Goal: Complete application form: Complete application form

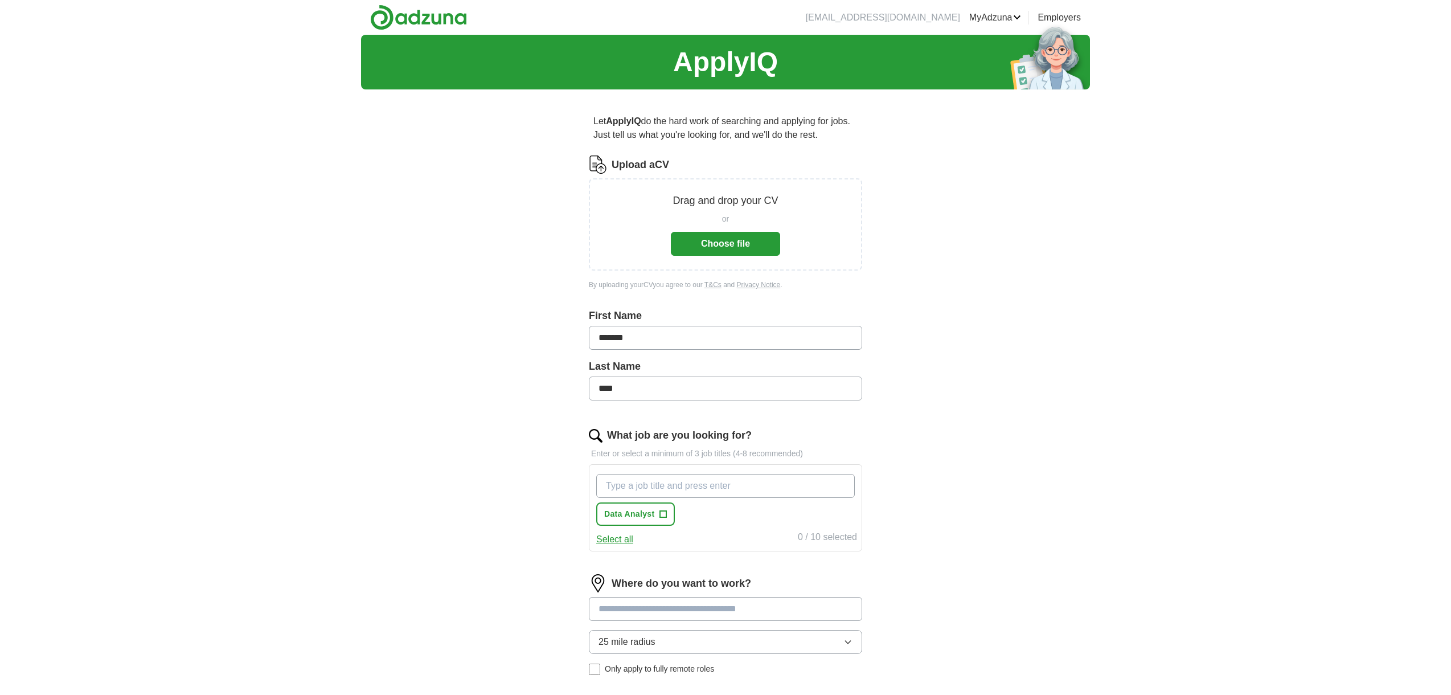
scroll to position [27, 0]
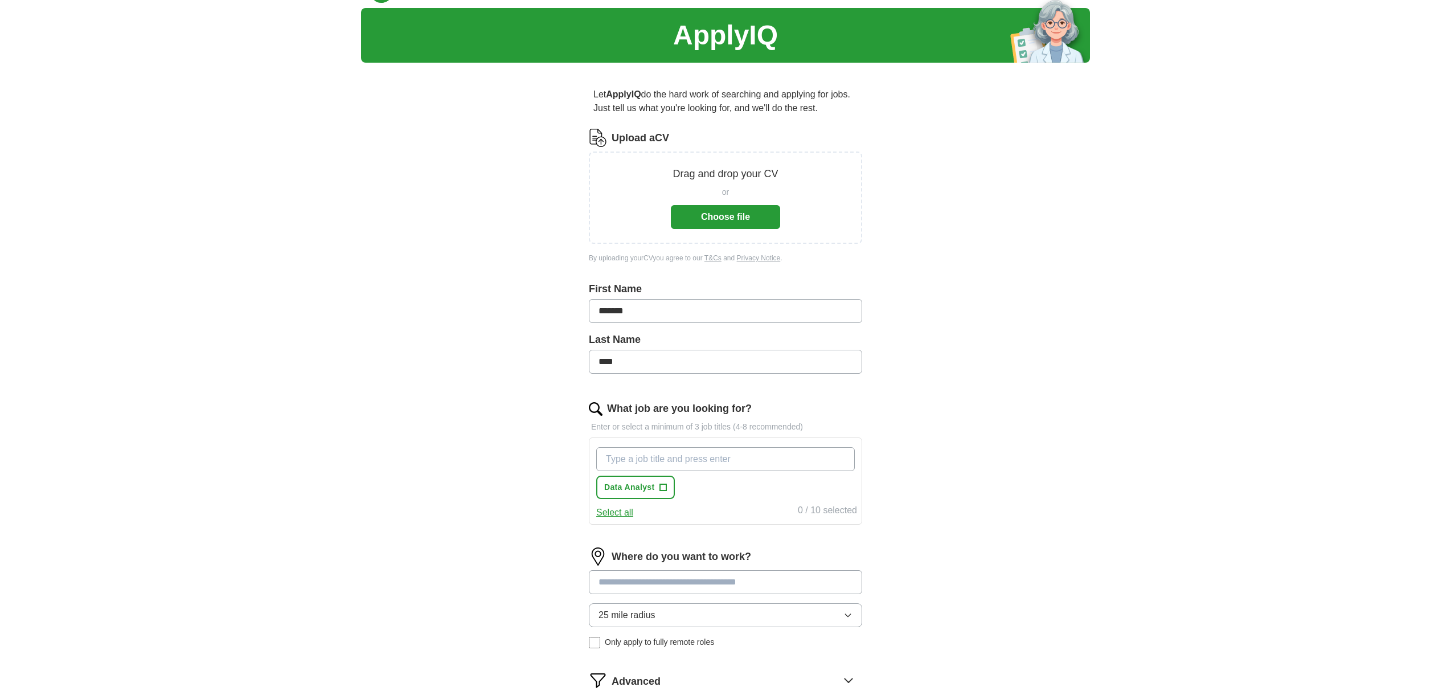
click at [713, 210] on button "Choose file" at bounding box center [725, 217] width 109 height 24
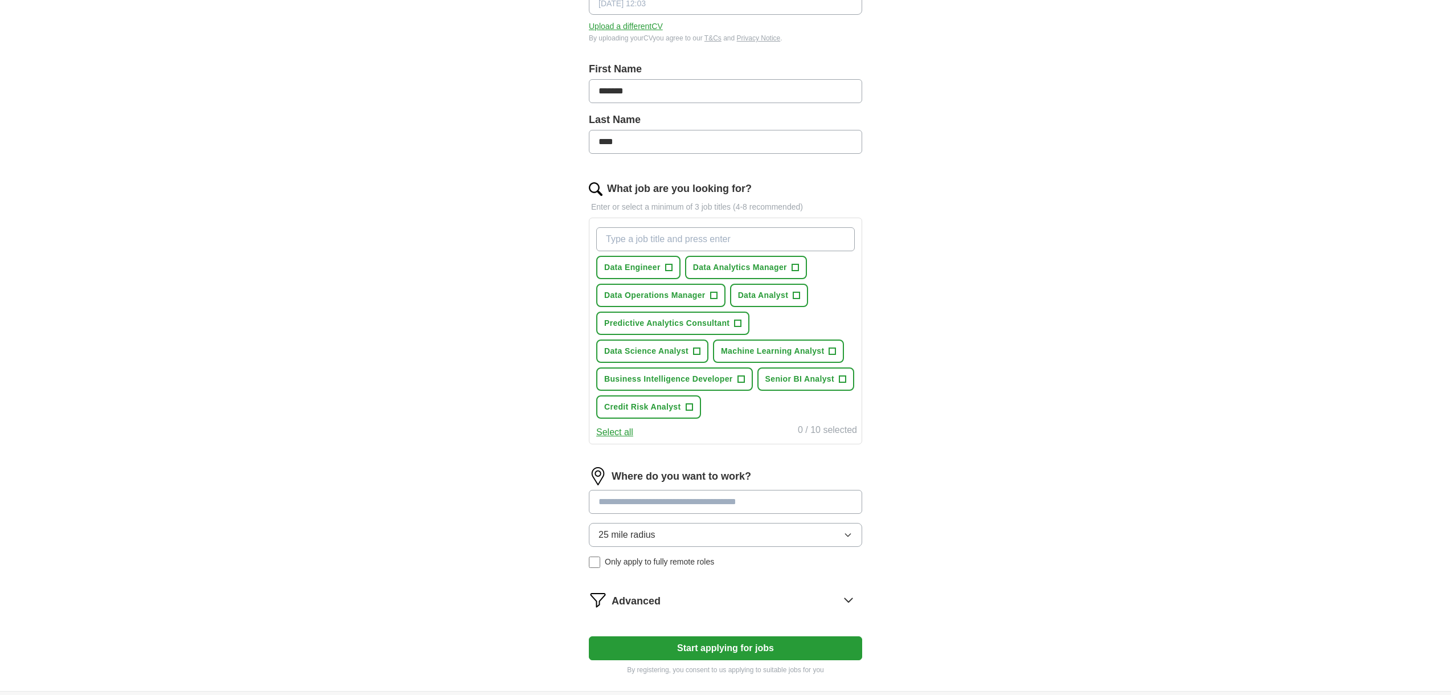
scroll to position [240, 0]
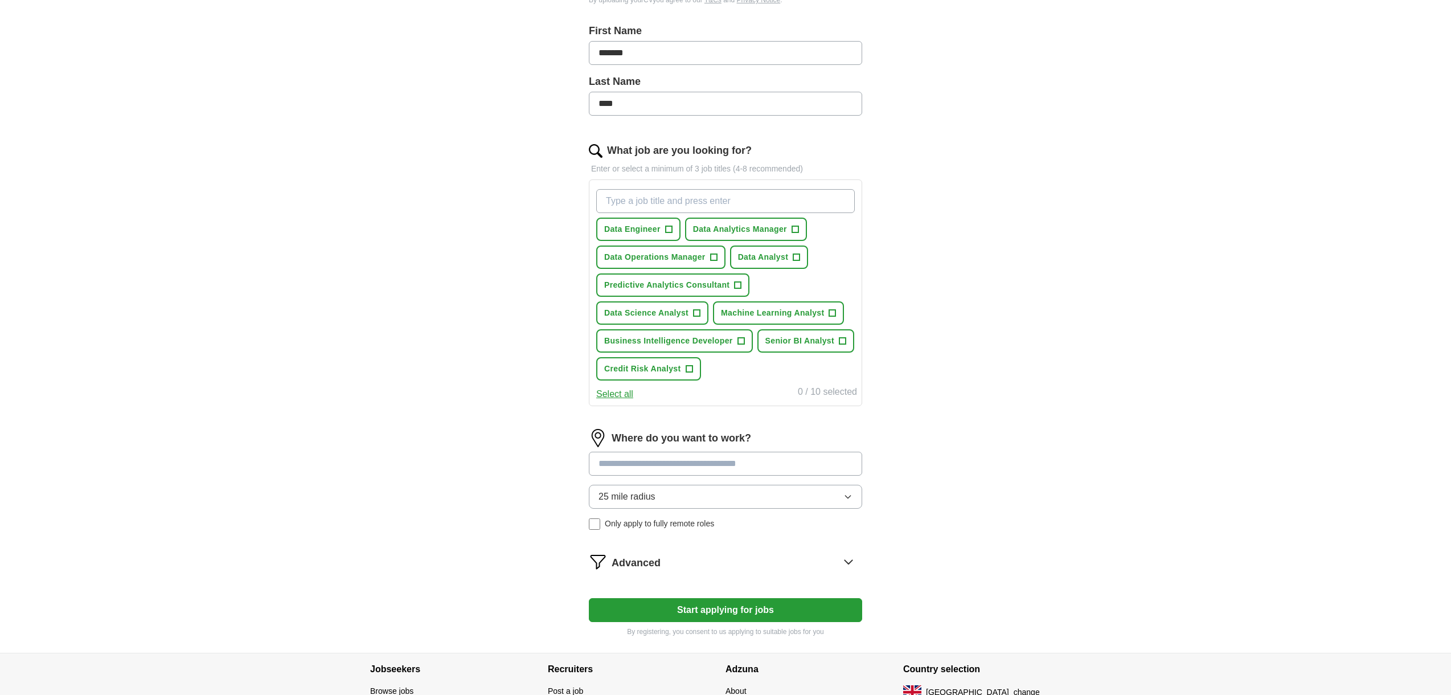
click at [748, 237] on button "Data Analytics Manager +" at bounding box center [746, 229] width 122 height 23
drag, startPoint x: 694, startPoint y: 261, endPoint x: 700, endPoint y: 260, distance: 6.4
click at [695, 261] on span "Data Operations Manager" at bounding box center [654, 257] width 101 height 12
click at [782, 252] on span "Data Analyst" at bounding box center [763, 257] width 51 height 12
click at [657, 315] on span "Data Science Analyst" at bounding box center [646, 313] width 84 height 12
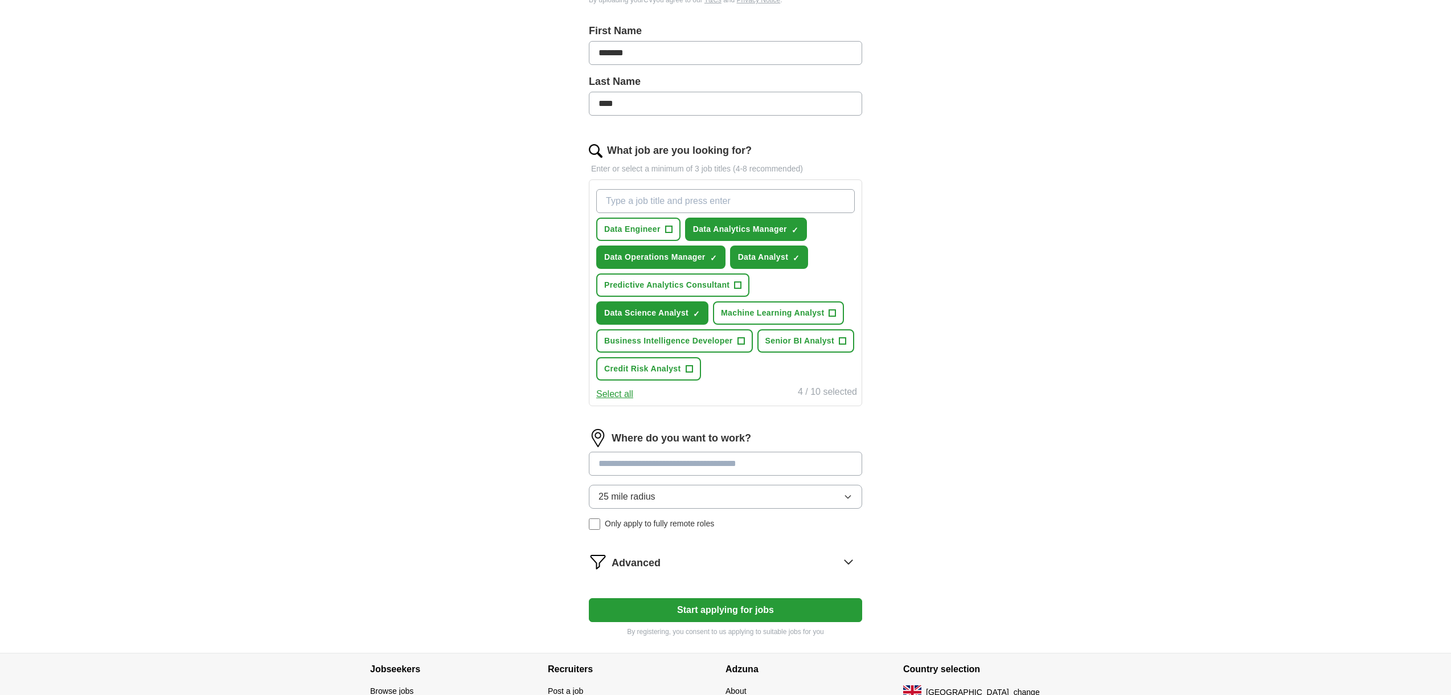
click at [793, 346] on span "Senior BI Analyst" at bounding box center [799, 341] width 69 height 12
click at [704, 346] on span "Business Intelligence Developer" at bounding box center [668, 341] width 129 height 12
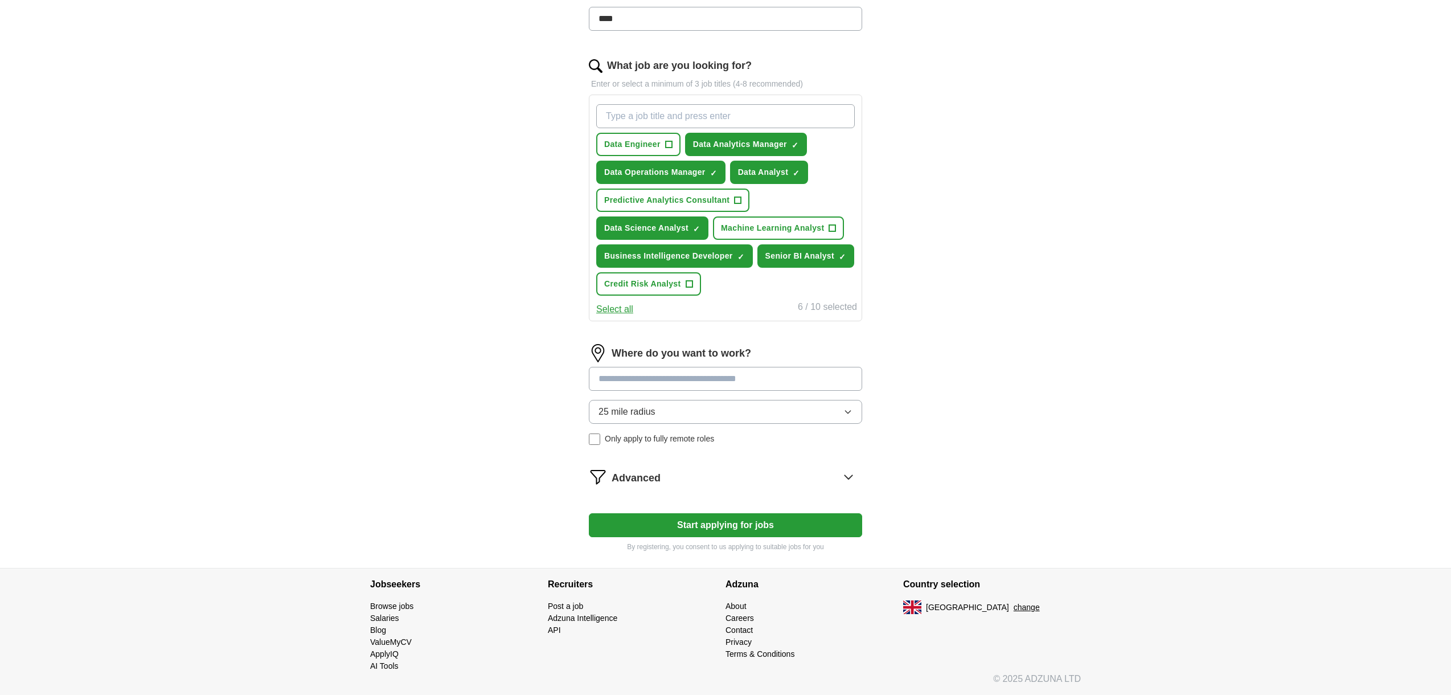
scroll to position [325, 0]
click at [658, 380] on input at bounding box center [725, 379] width 273 height 24
type input "**********"
click at [653, 410] on span "([GEOGRAPHIC_DATA])" at bounding box center [701, 407] width 101 height 10
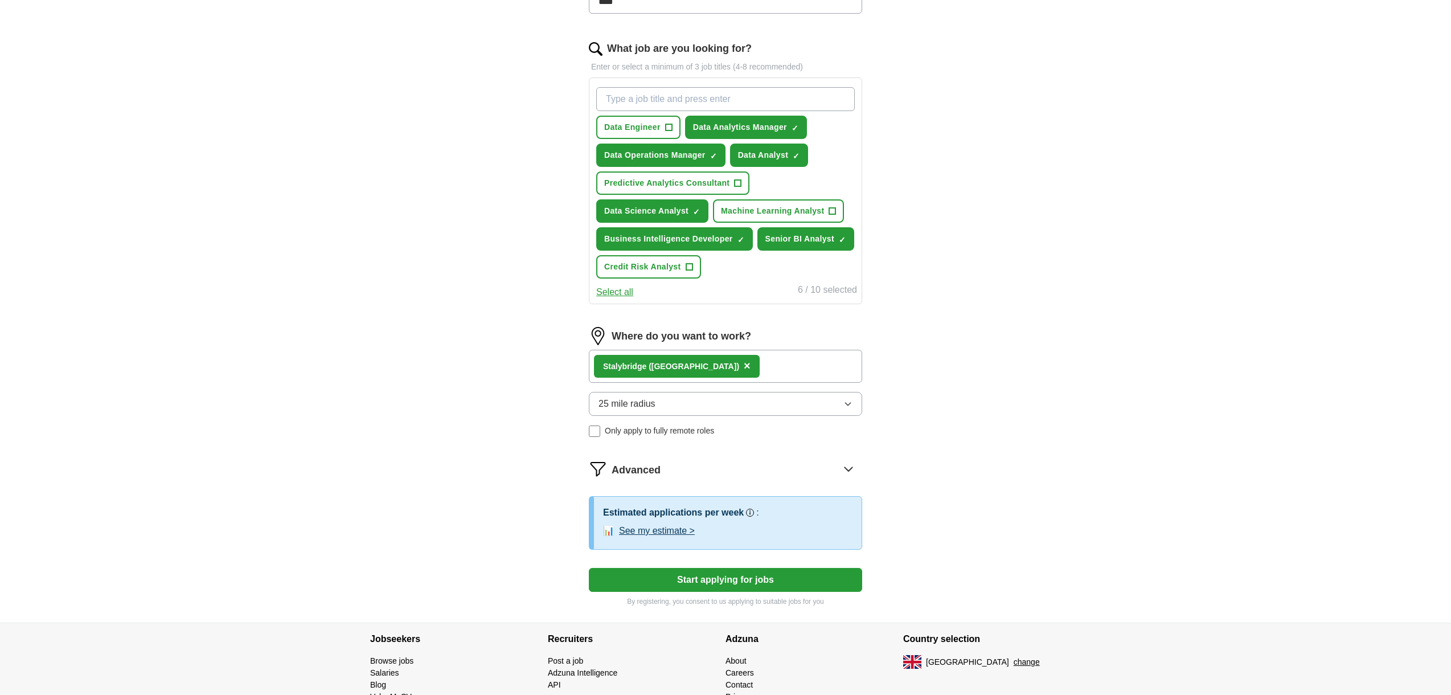
scroll to position [347, 0]
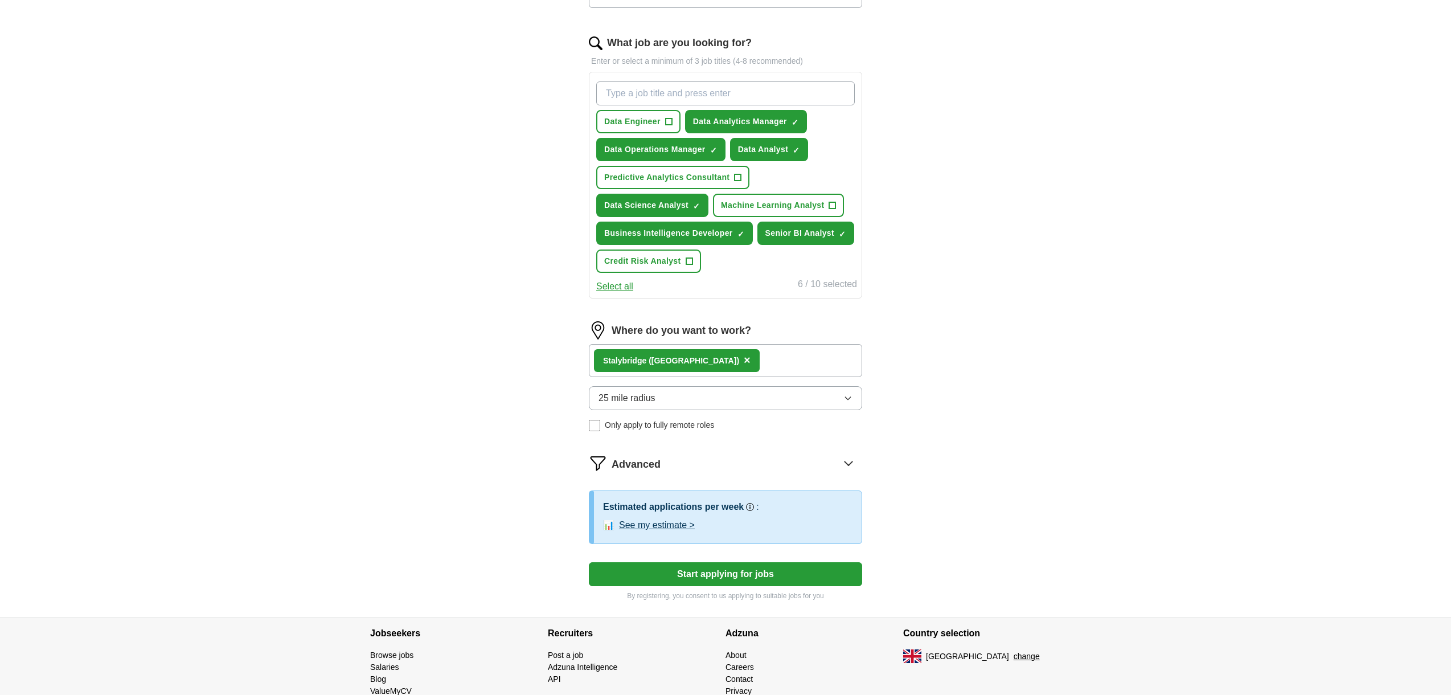
click at [682, 402] on button "25 mile radius" at bounding box center [725, 398] width 273 height 24
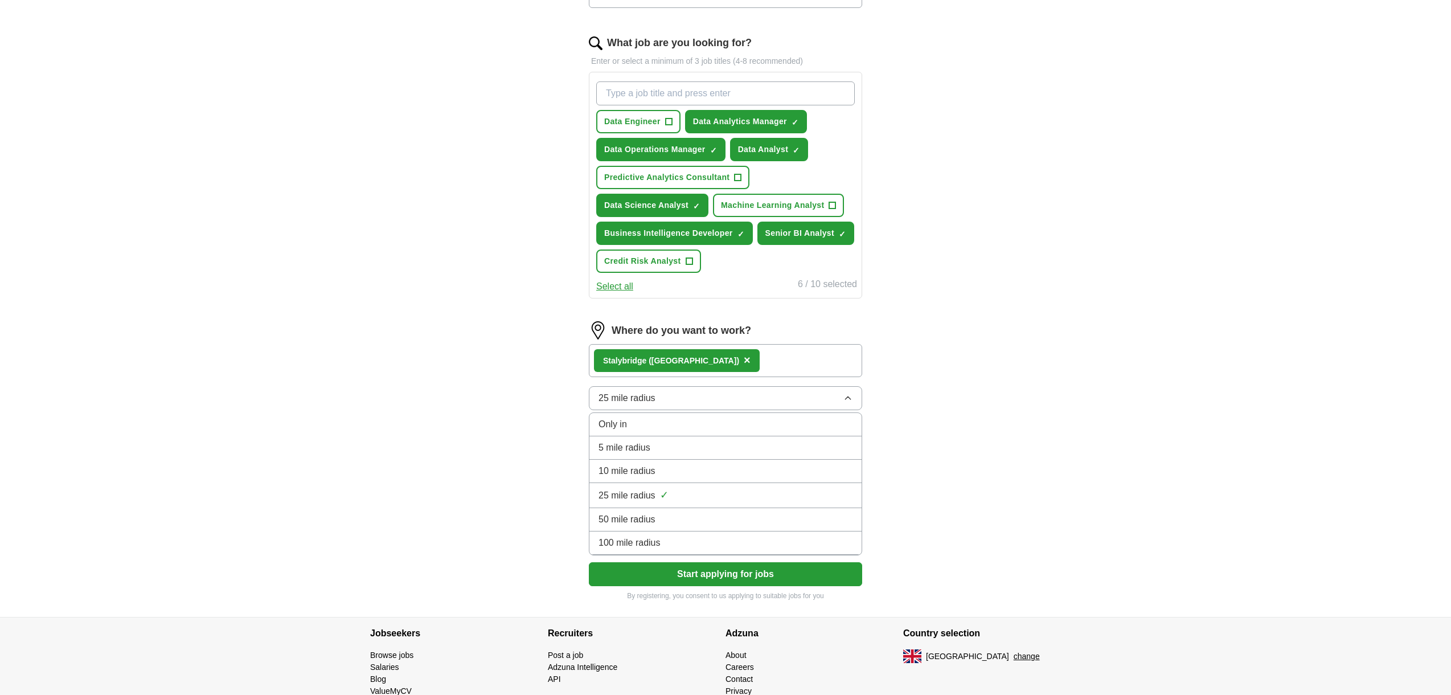
click at [510, 466] on div "ApplyIQ Let ApplyIQ do the hard work of searching and applying for jobs. Just t…" at bounding box center [725, 151] width 729 height 929
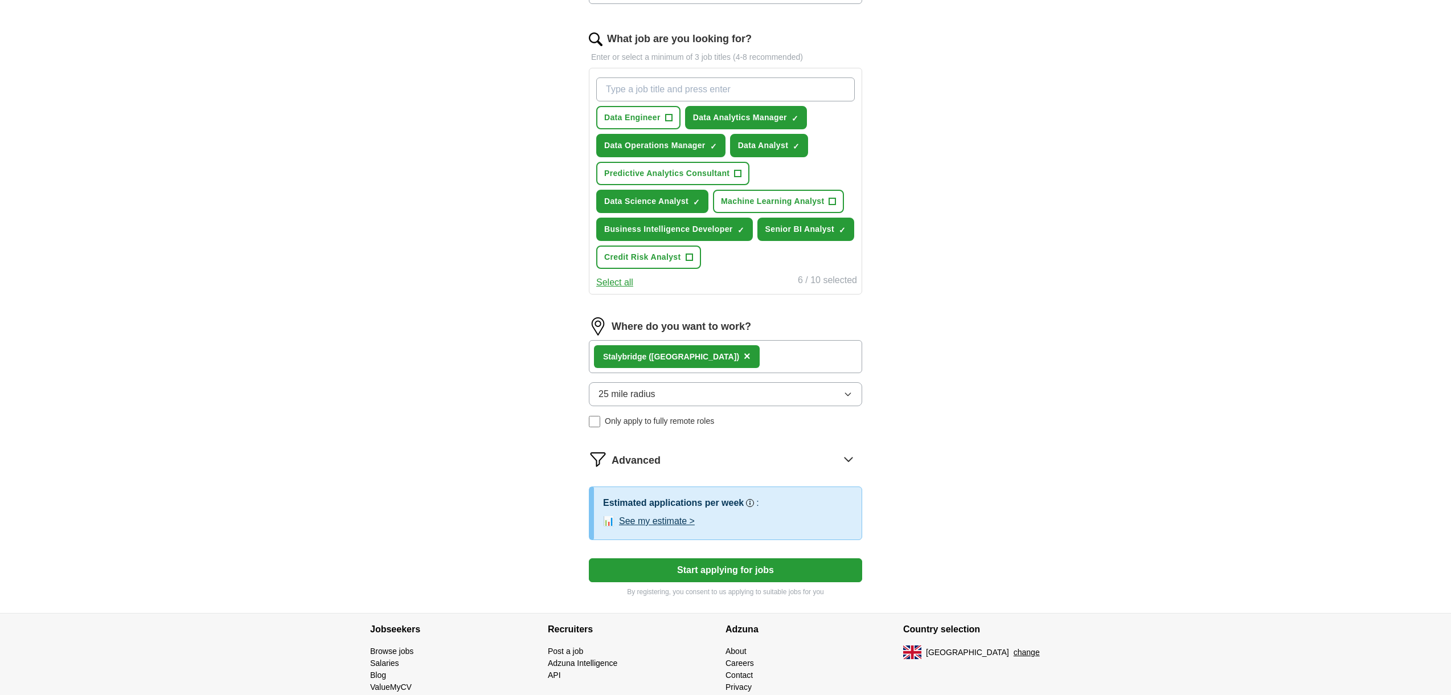
scroll to position [394, 0]
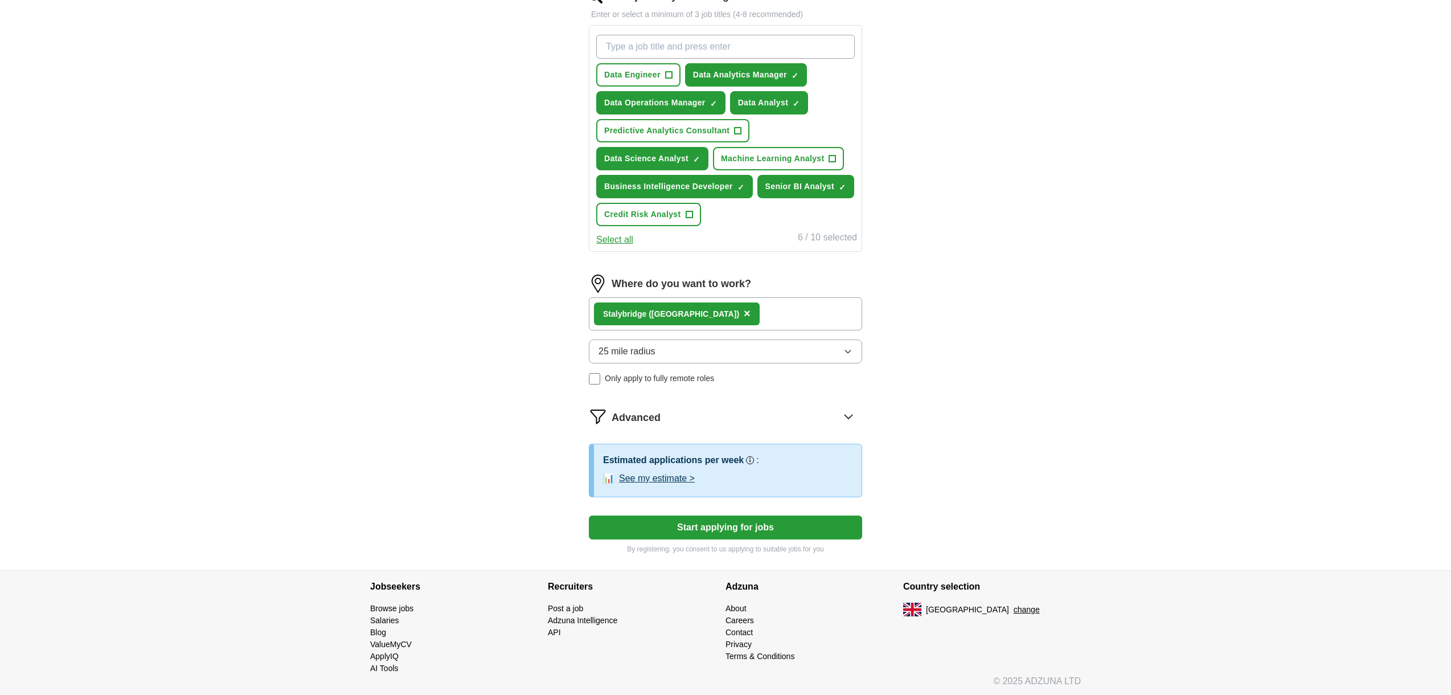
click at [657, 480] on button "See my estimate >" at bounding box center [657, 479] width 76 height 14
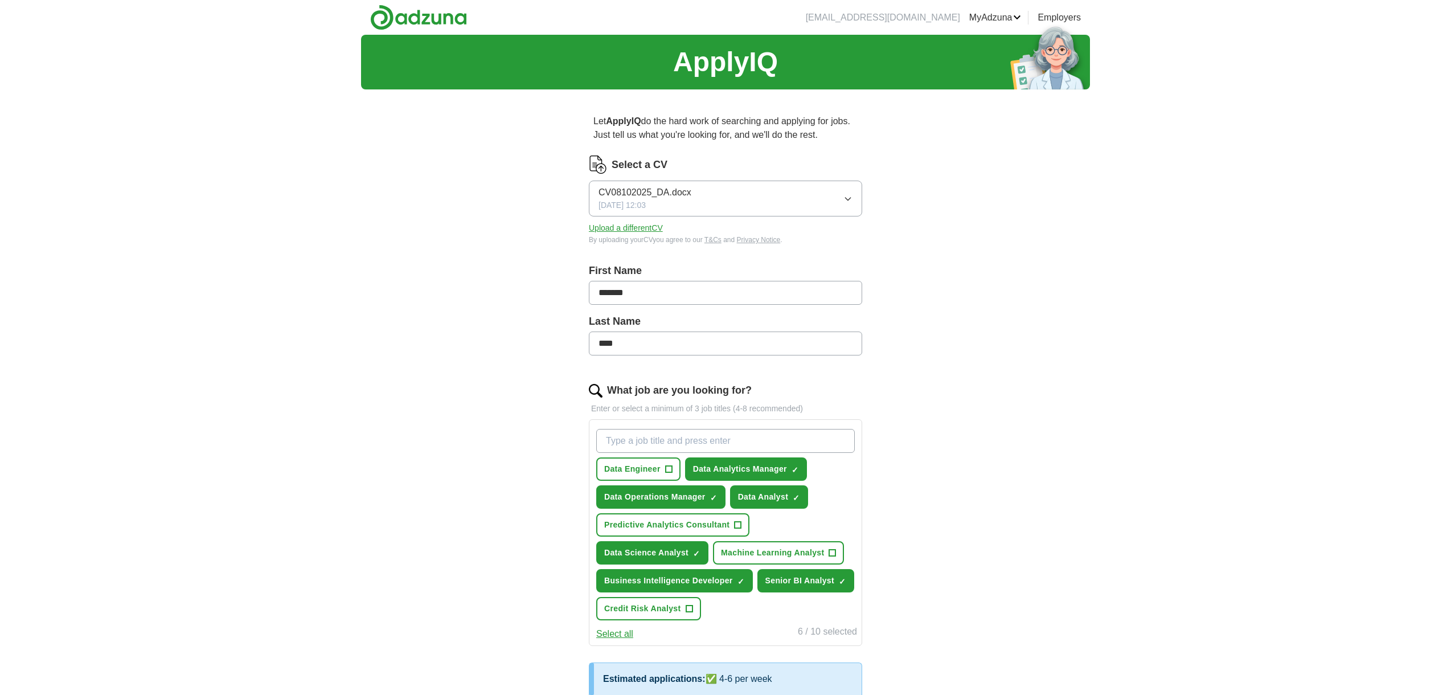
scroll to position [0, 0]
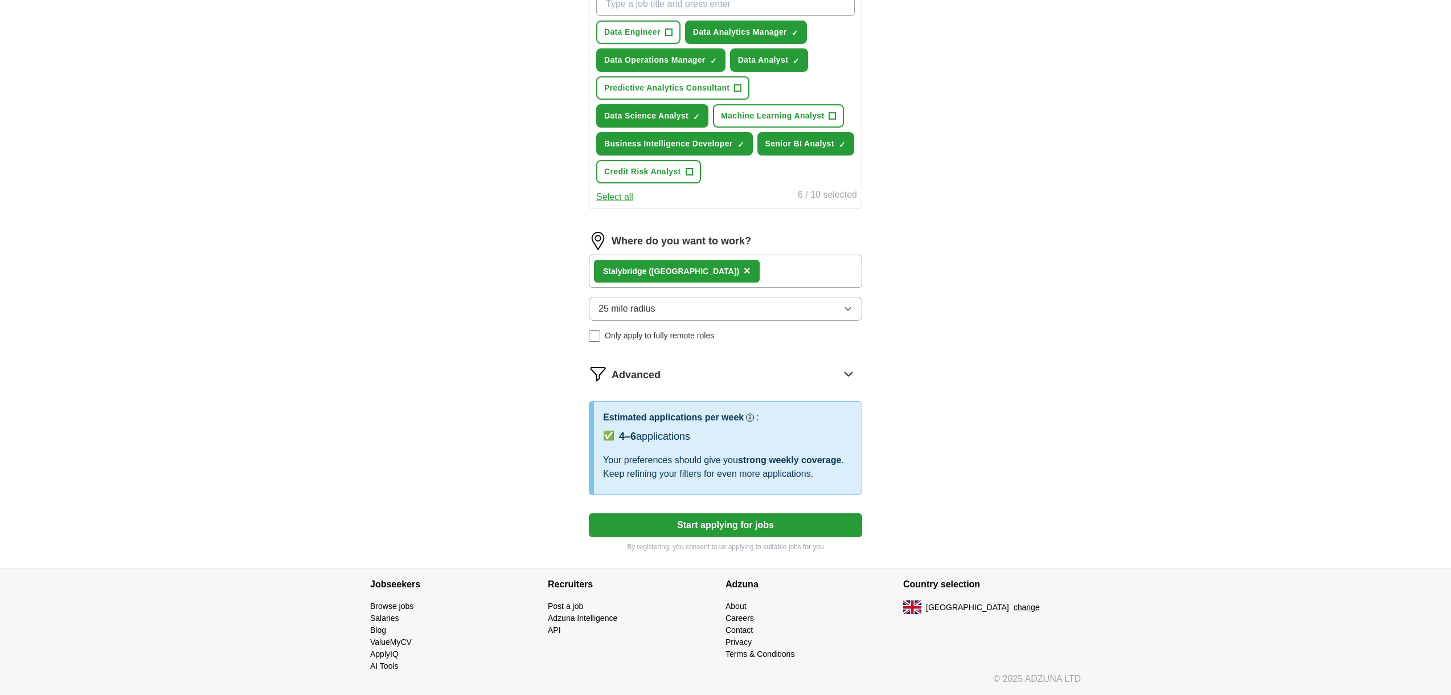
click at [630, 524] on button "Start applying for jobs" at bounding box center [725, 525] width 273 height 24
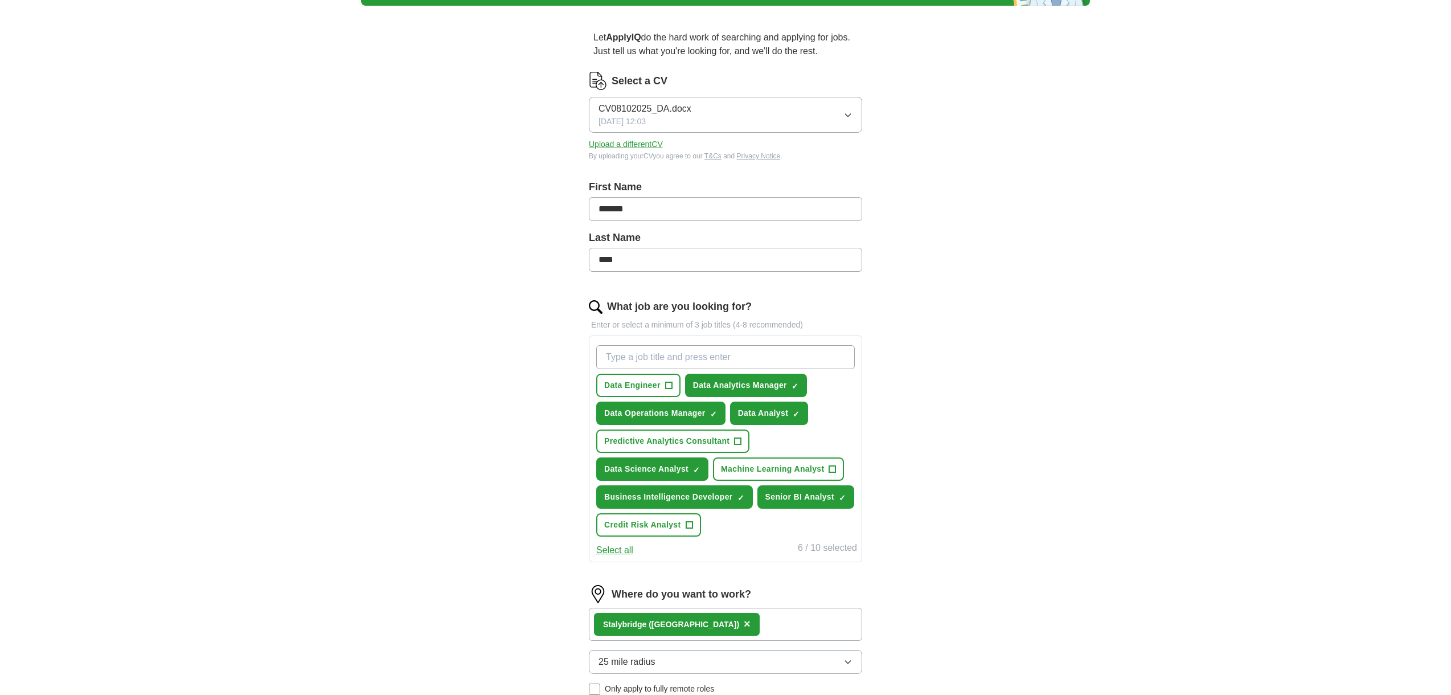
select select "**"
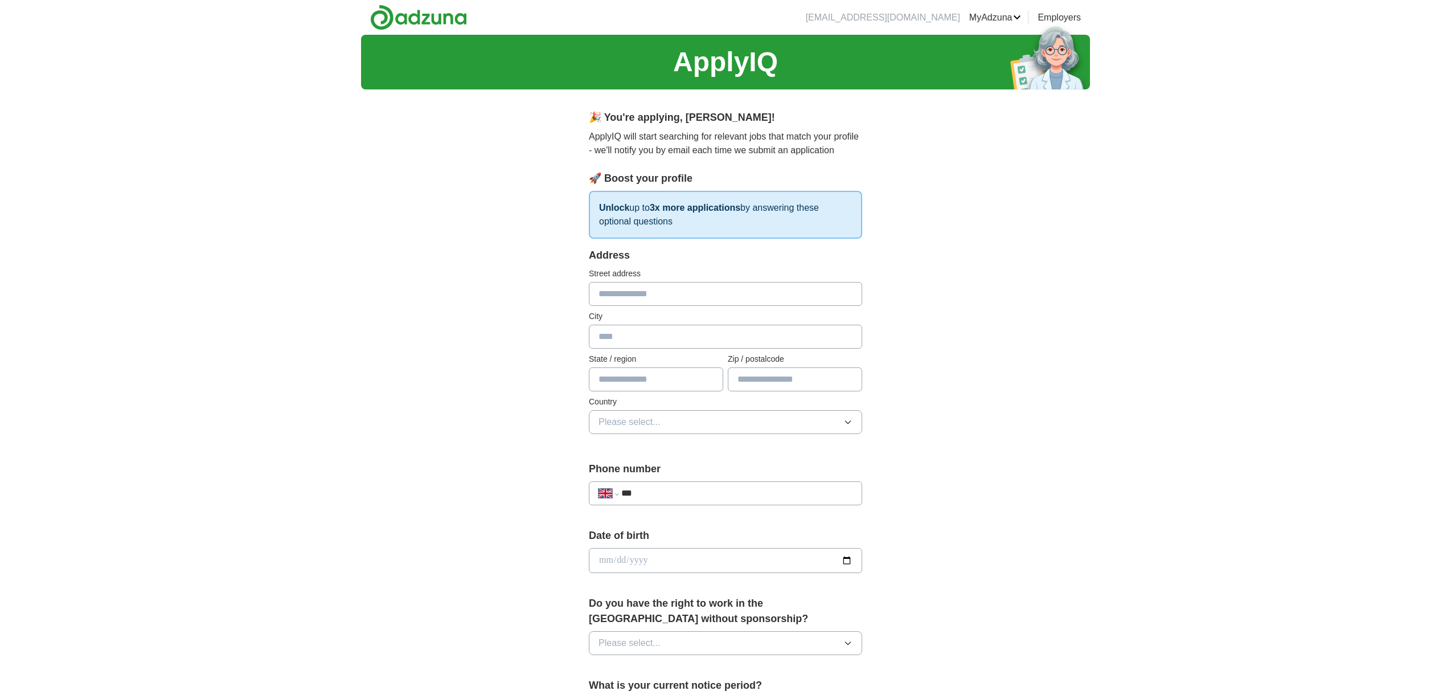
scroll to position [0, 0]
type input "**********"
type input "*******"
click at [716, 418] on button "Please select..." at bounding box center [725, 422] width 273 height 24
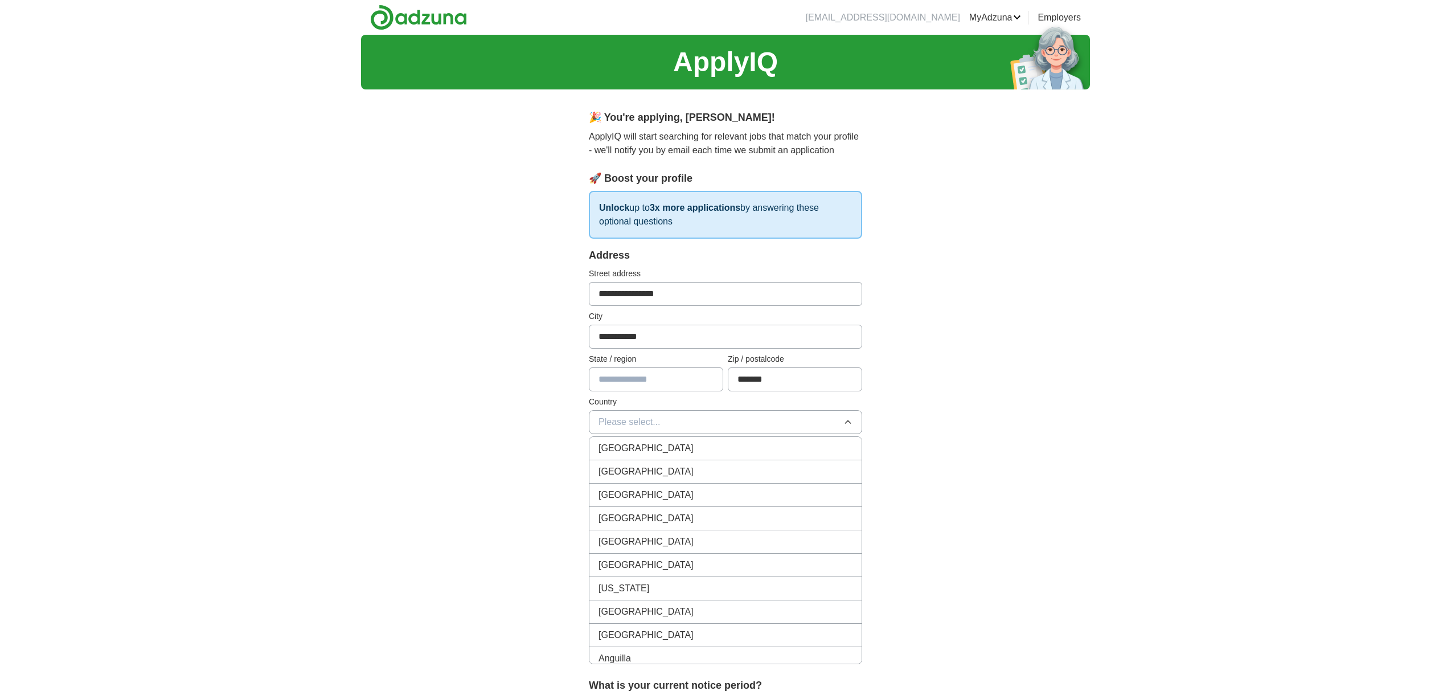
click at [694, 444] on div "[GEOGRAPHIC_DATA]" at bounding box center [725, 448] width 254 height 14
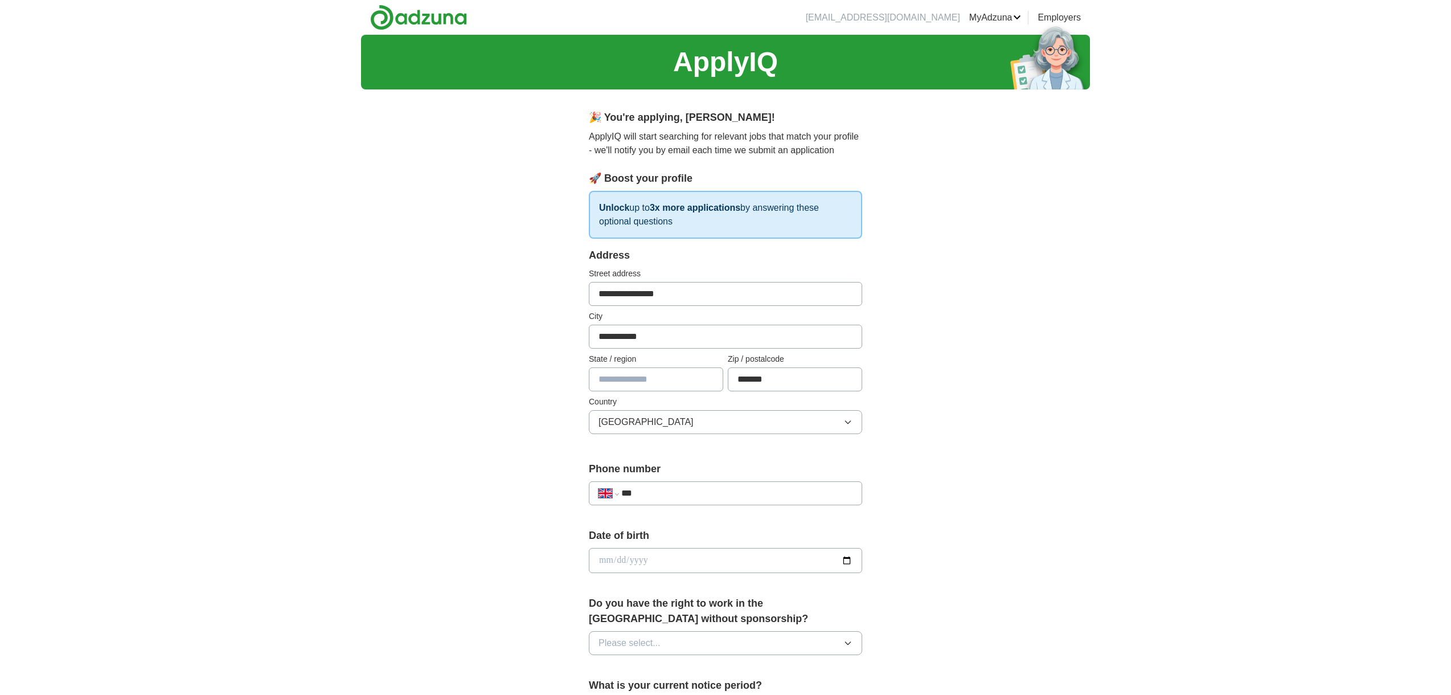
click at [648, 380] on input "text" at bounding box center [656, 379] width 134 height 24
type input "*"
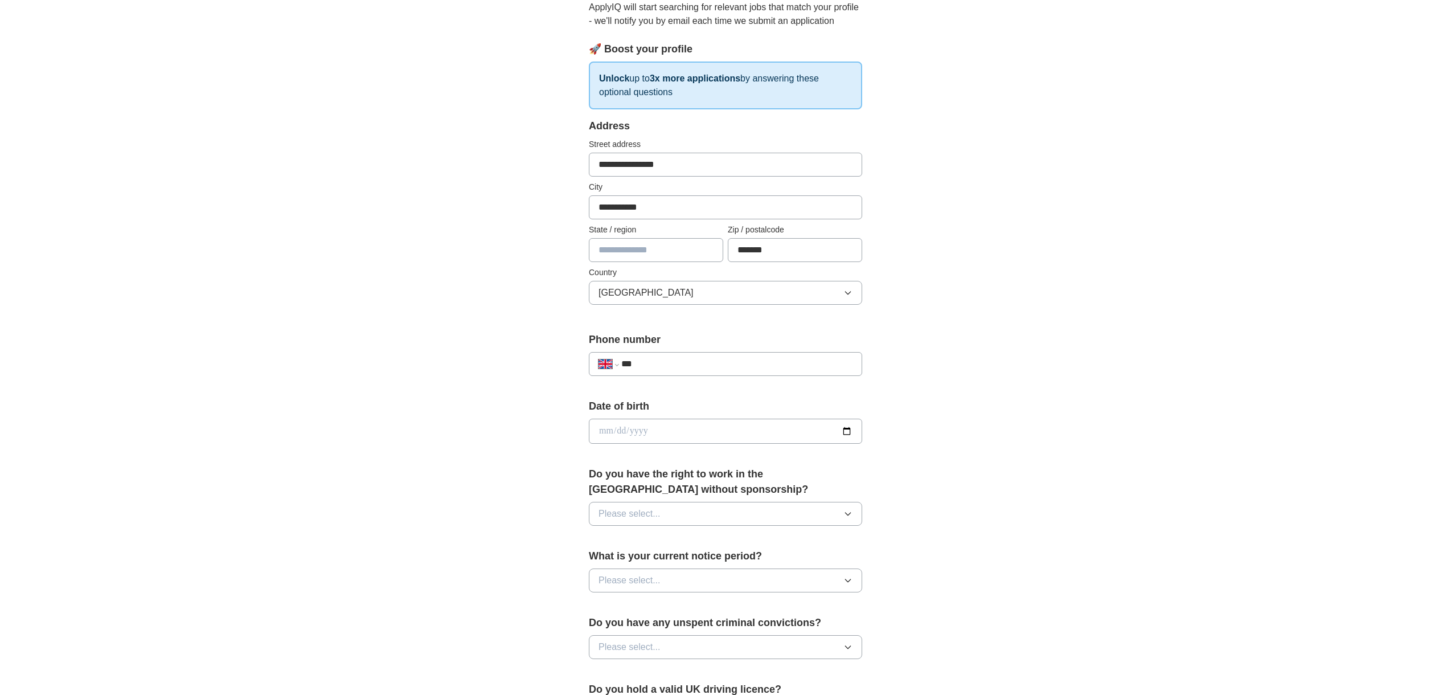
scroll to position [133, 0]
click at [658, 424] on input "date" at bounding box center [725, 427] width 273 height 25
type input "**********"
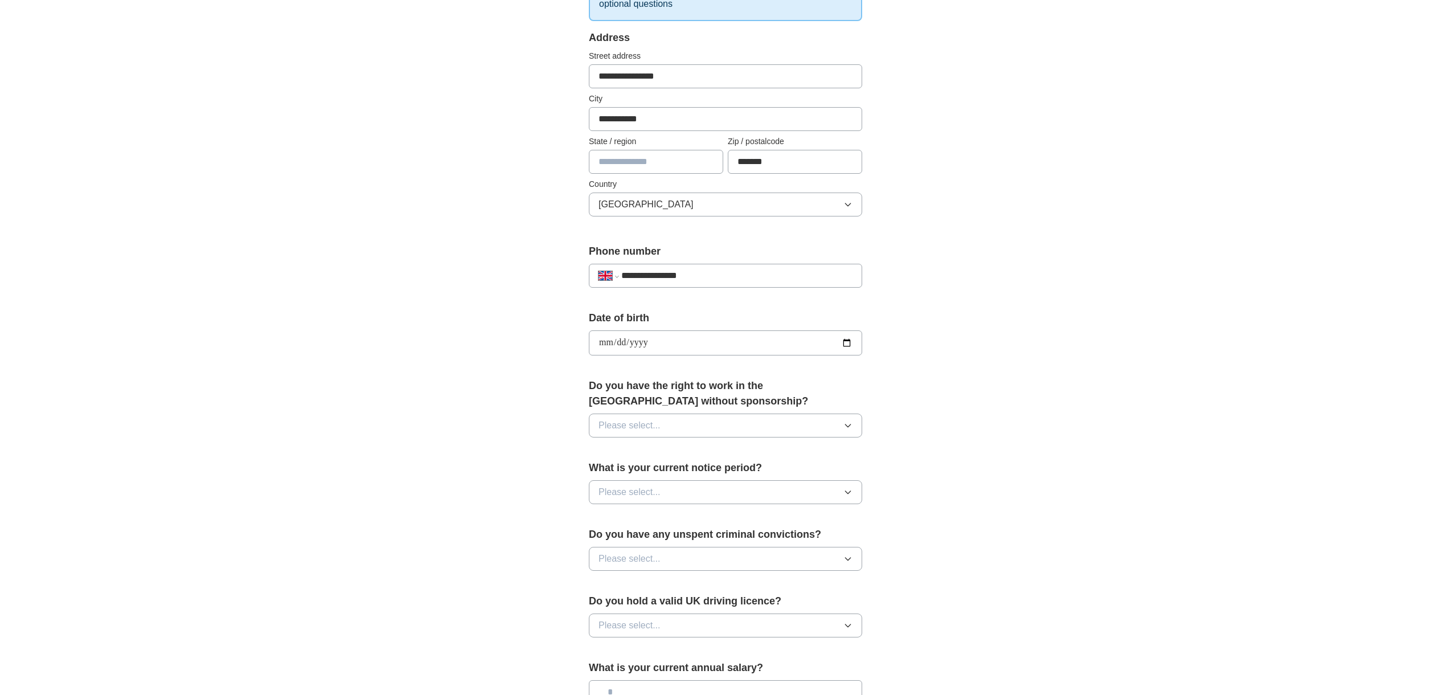
scroll to position [235, 0]
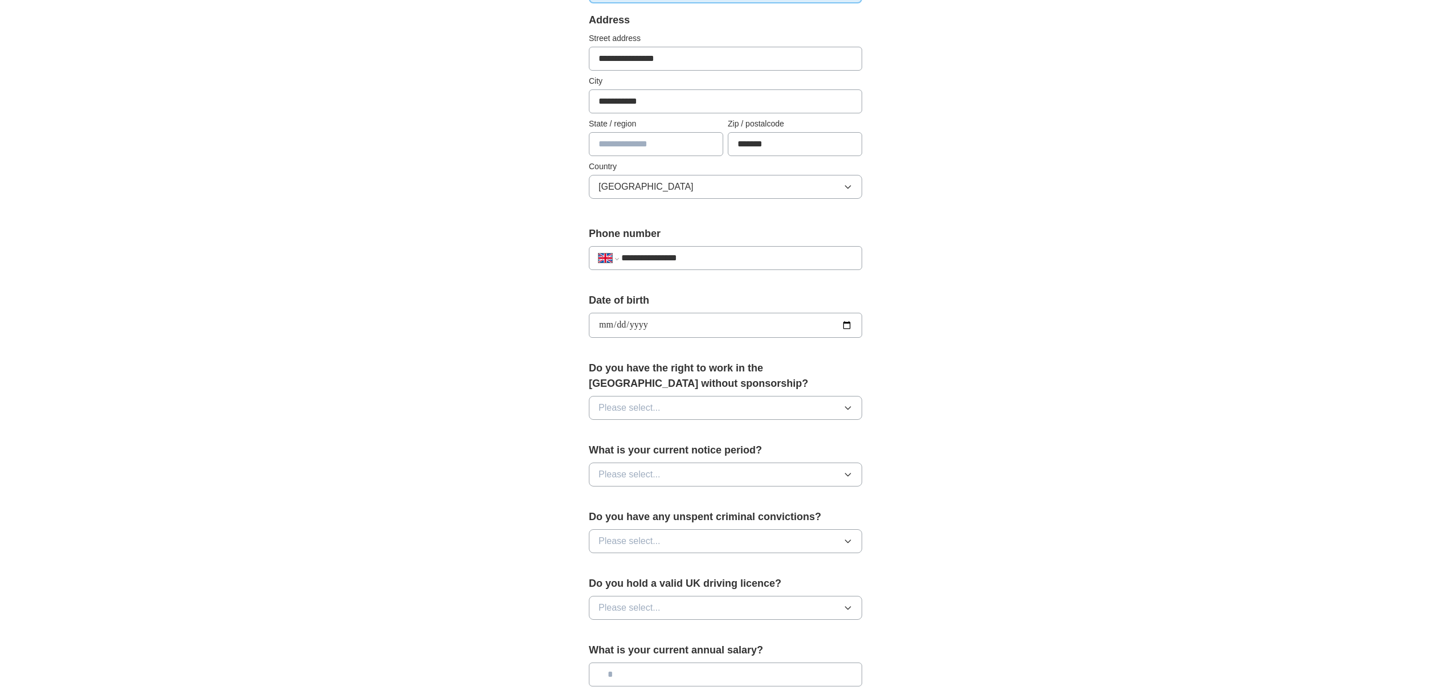
type input "**********"
click at [651, 408] on span "Please select..." at bounding box center [629, 408] width 62 height 14
click at [622, 441] on div "Yes" at bounding box center [725, 434] width 254 height 14
click at [678, 478] on button "Please select..." at bounding box center [725, 474] width 273 height 24
click at [655, 496] on div "None" at bounding box center [725, 501] width 254 height 14
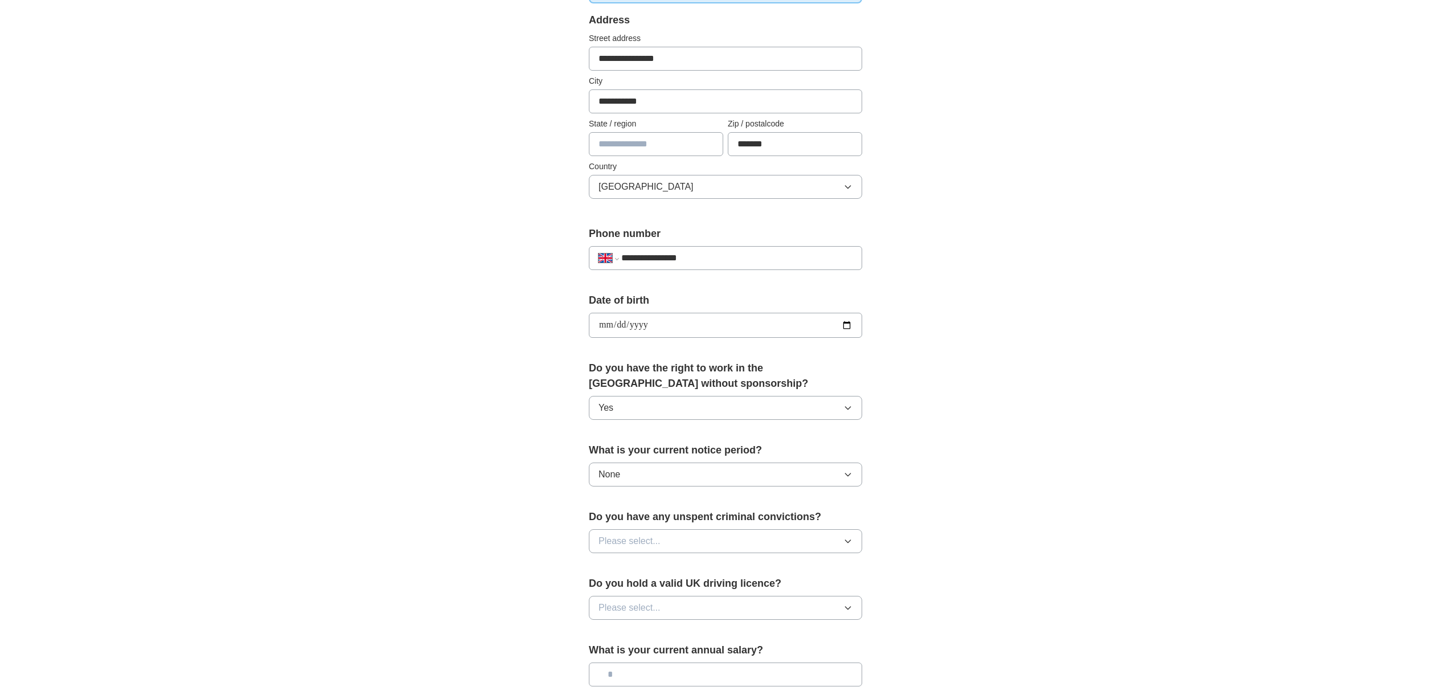
click at [703, 543] on button "Please select..." at bounding box center [725, 541] width 273 height 24
click at [669, 593] on div "No" at bounding box center [725, 591] width 254 height 14
click at [688, 615] on button "Please select..." at bounding box center [725, 608] width 273 height 24
click at [668, 634] on div "Yes" at bounding box center [725, 634] width 254 height 14
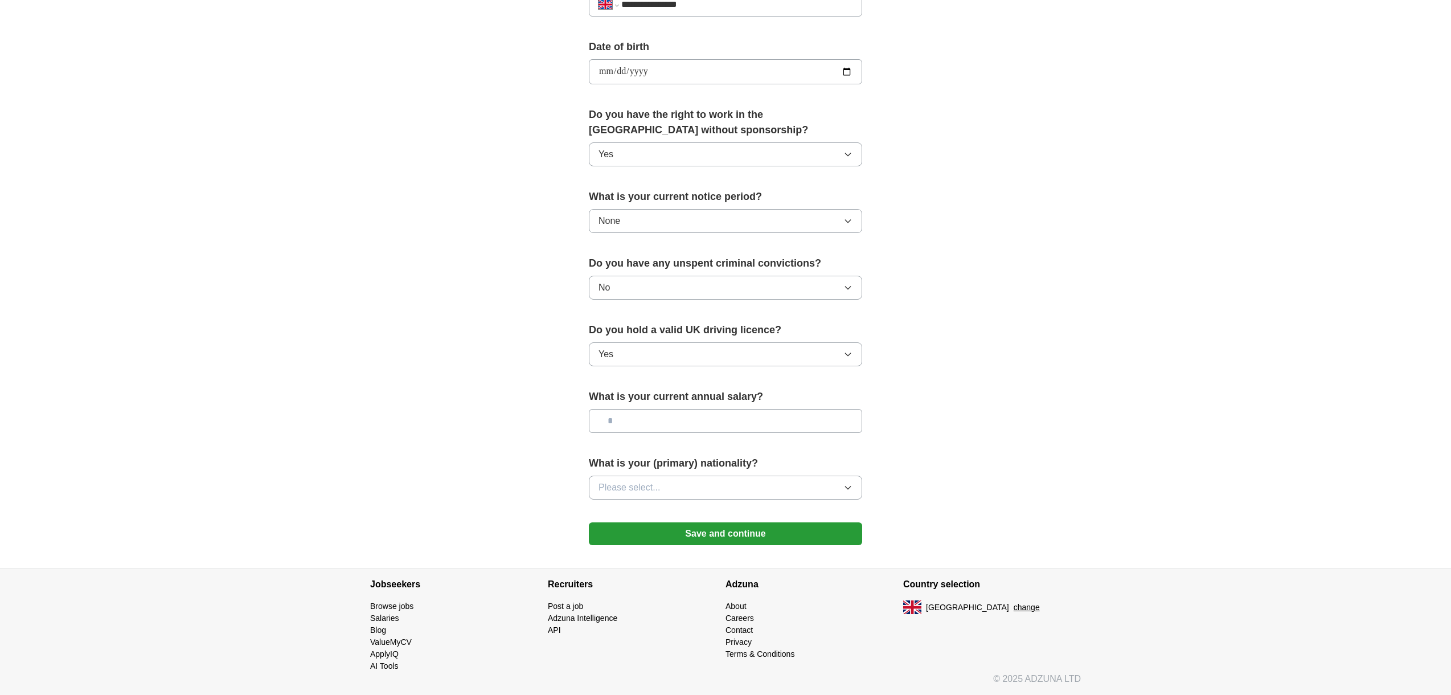
scroll to position [490, 0]
click at [677, 413] on input "text" at bounding box center [725, 421] width 273 height 24
type input "*******"
click at [709, 490] on button "Please select..." at bounding box center [725, 487] width 273 height 24
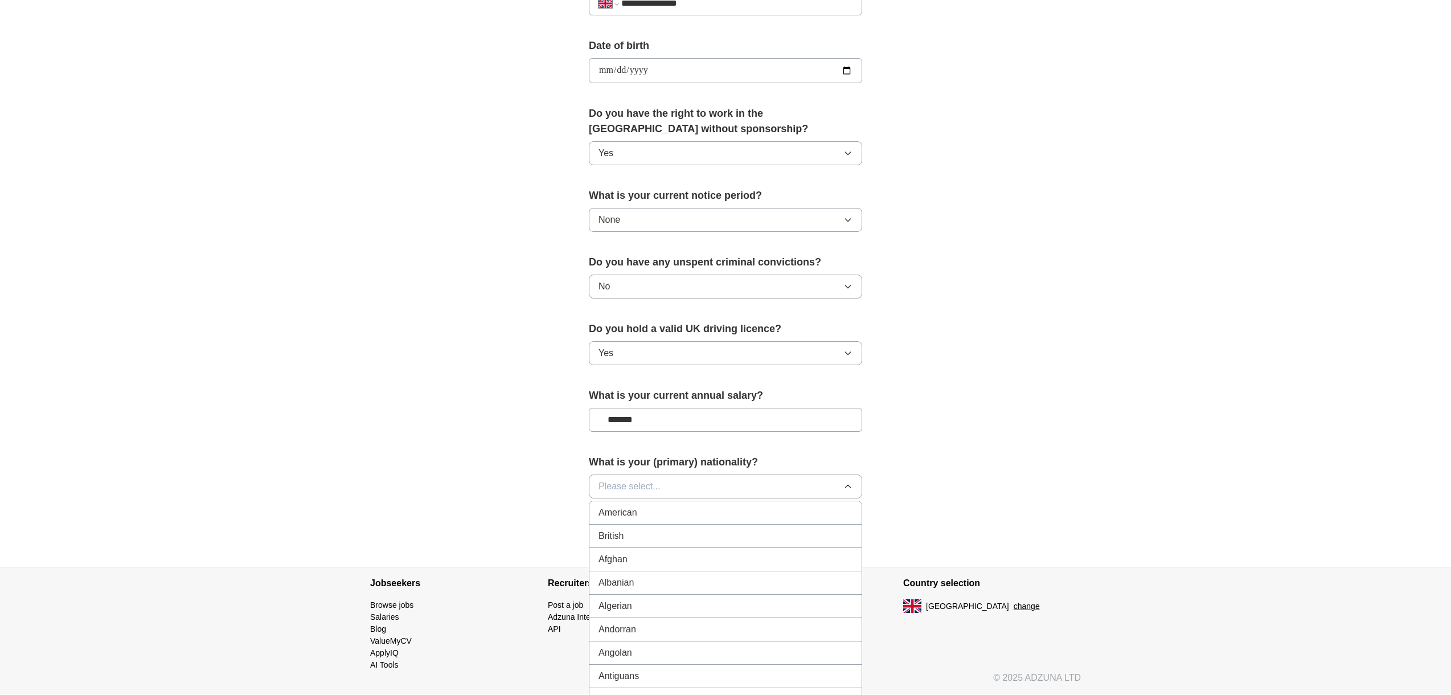
click at [633, 531] on div "British" at bounding box center [725, 536] width 254 height 14
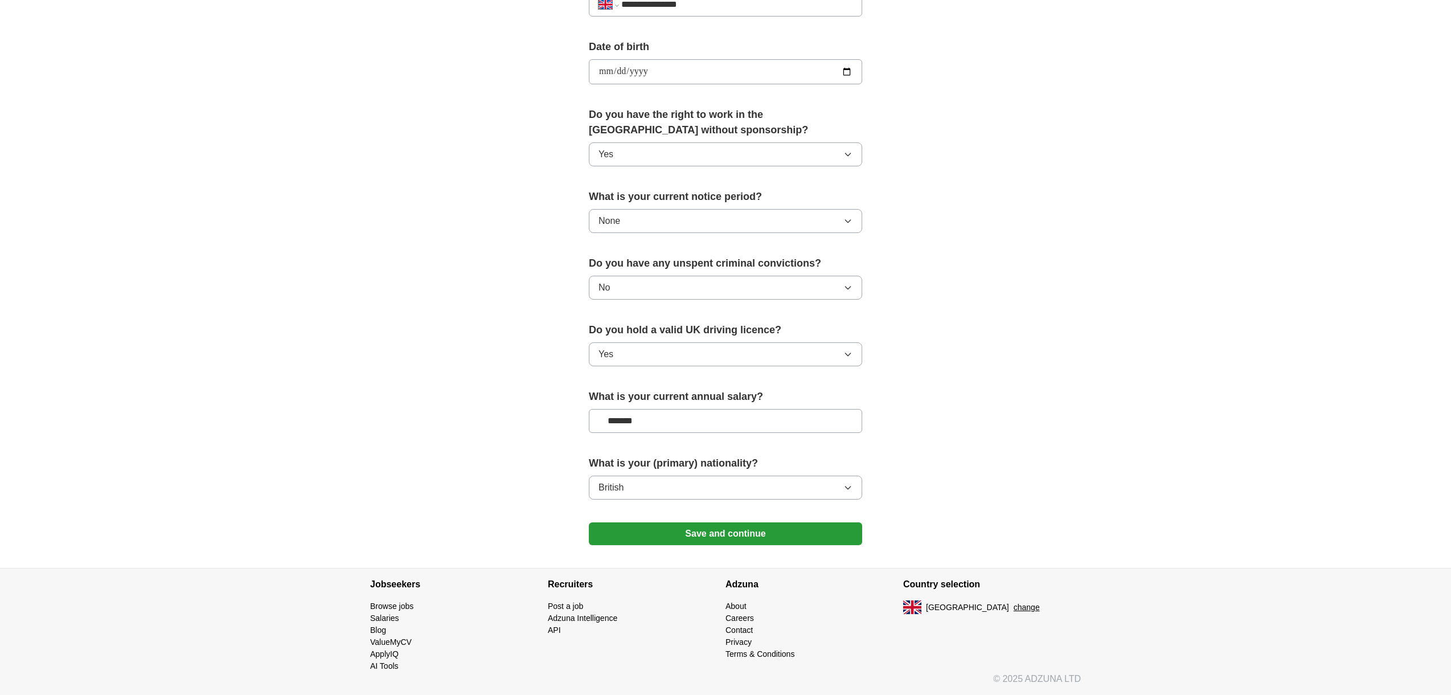
click at [642, 538] on button "Save and continue" at bounding box center [725, 533] width 273 height 23
